Goal: Task Accomplishment & Management: Manage account settings

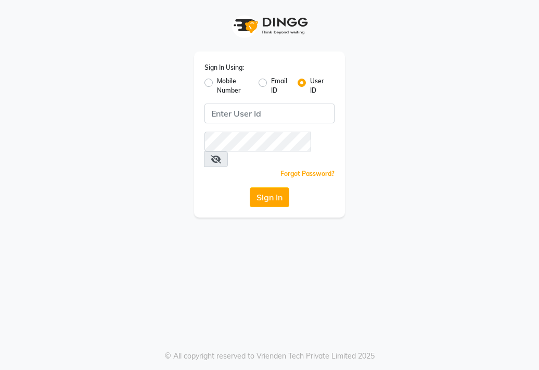
click at [217, 82] on label "Mobile Number" at bounding box center [233, 86] width 33 height 19
click at [217, 82] on input "Mobile Number" at bounding box center [220, 80] width 7 height 7
radio input "true"
radio input "false"
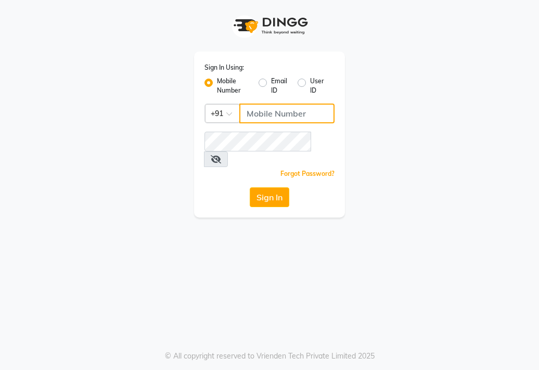
click at [253, 116] on input "Username" at bounding box center [286, 114] width 95 height 20
type input "8308604245"
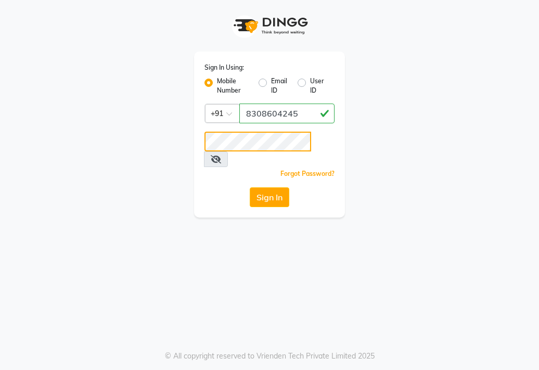
click at [250, 187] on button "Sign In" at bounding box center [270, 197] width 40 height 20
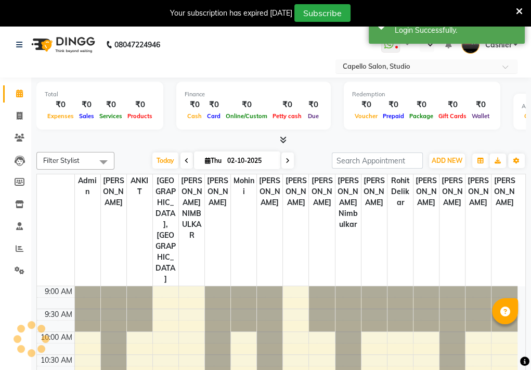
select select "en"
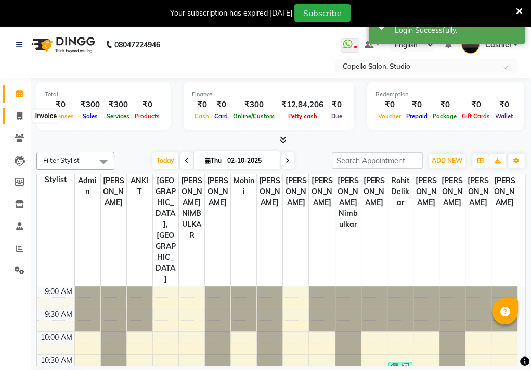
click at [17, 117] on icon at bounding box center [20, 116] width 6 height 8
select select "847"
select select "service"
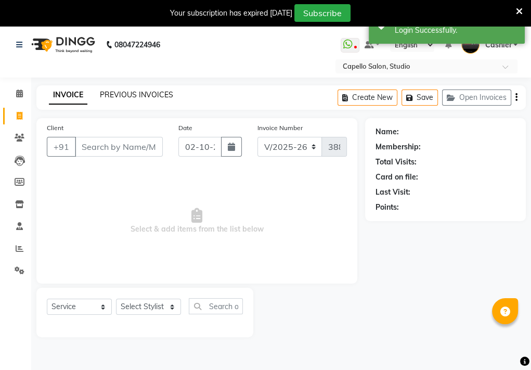
click at [129, 98] on link "PREVIOUS INVOICES" at bounding box center [136, 94] width 73 height 9
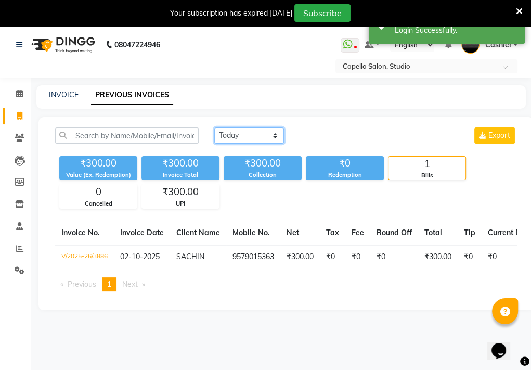
click at [264, 143] on select "[DATE] [DATE] Custom Range" at bounding box center [249, 136] width 70 height 16
select select "[DATE]"
click at [214, 128] on select "[DATE] [DATE] Custom Range" at bounding box center [249, 136] width 70 height 16
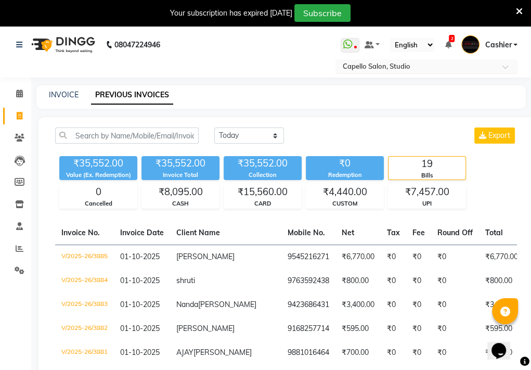
click at [403, 67] on input "text" at bounding box center [416, 67] width 151 height 10
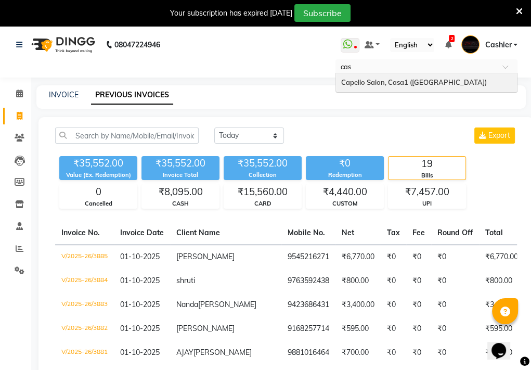
type input "casa"
click at [407, 84] on span "Capello Salon, Casa1 ([GEOGRAPHIC_DATA])" at bounding box center [414, 82] width 146 height 8
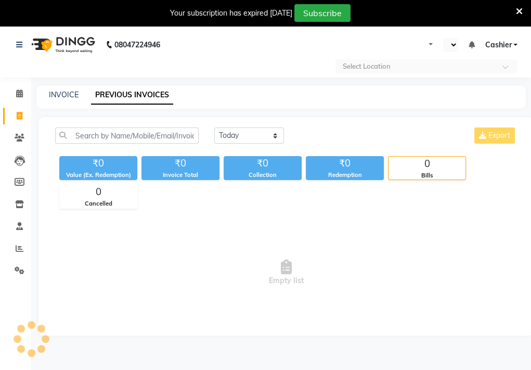
select select "en"
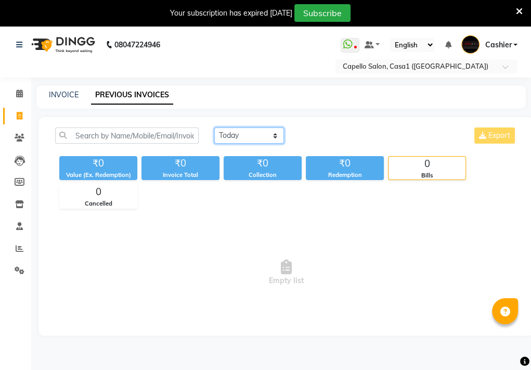
click at [248, 136] on select "[DATE] [DATE] Custom Range" at bounding box center [249, 136] width 70 height 16
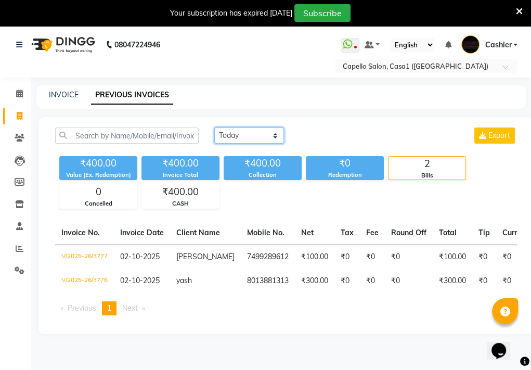
select select "[DATE]"
click at [214, 128] on select "[DATE] [DATE] Custom Range" at bounding box center [249, 136] width 70 height 16
